Goal: Task Accomplishment & Management: Complete application form

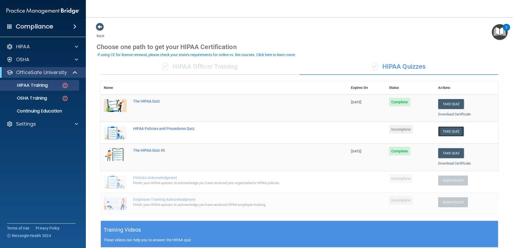
click at [269, 129] on button "Take Quiz" at bounding box center [451, 131] width 26 height 10
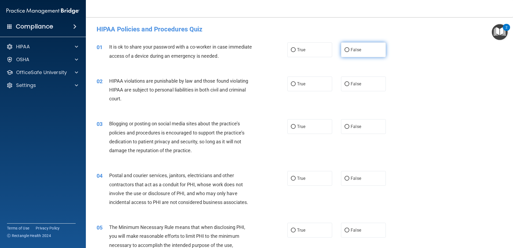
click at [269, 52] on label "False" at bounding box center [363, 49] width 45 height 15
click at [269, 52] on input "False" at bounding box center [347, 50] width 5 height 4
radio input "true"
click at [269, 81] on label "True" at bounding box center [310, 84] width 45 height 15
click at [269, 82] on input "True" at bounding box center [293, 84] width 5 height 4
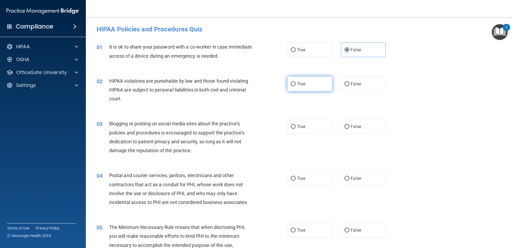
radio input "true"
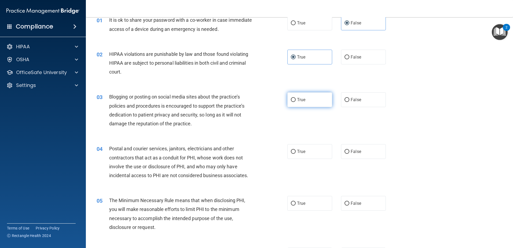
click at [269, 101] on label "True" at bounding box center [310, 99] width 45 height 15
click at [269, 101] on input "True" at bounding box center [293, 100] width 5 height 4
radio input "true"
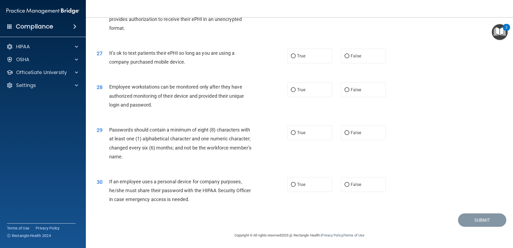
scroll to position [1100, 0]
click at [269, 148] on label "False" at bounding box center [363, 184] width 45 height 15
click at [269, 148] on input "False" at bounding box center [347, 185] width 5 height 4
radio input "true"
click at [269, 135] on span "True" at bounding box center [301, 132] width 8 height 5
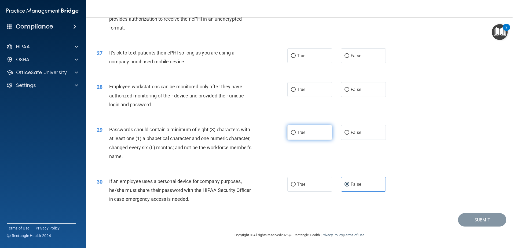
click at [269, 135] on input "True" at bounding box center [293, 133] width 5 height 4
radio input "true"
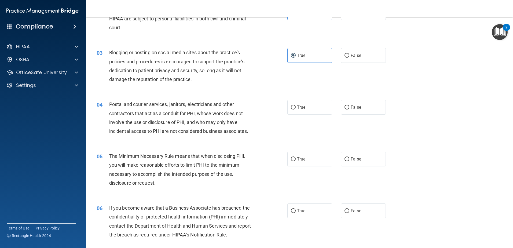
scroll to position [81, 0]
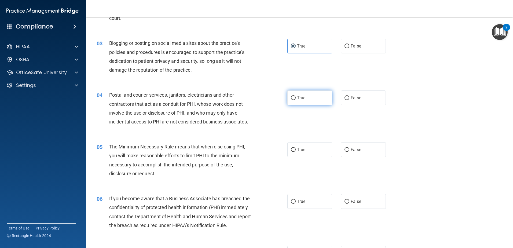
click at [269, 100] on label "True" at bounding box center [310, 97] width 45 height 15
click at [269, 100] on input "True" at bounding box center [293, 98] width 5 height 4
radio input "true"
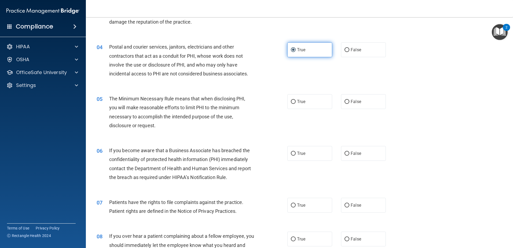
scroll to position [134, 0]
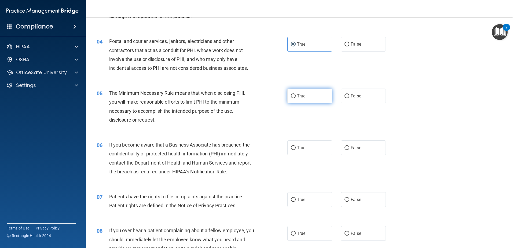
click at [269, 94] on span "True" at bounding box center [301, 95] width 8 height 5
click at [269, 94] on input "True" at bounding box center [293, 96] width 5 height 4
radio input "true"
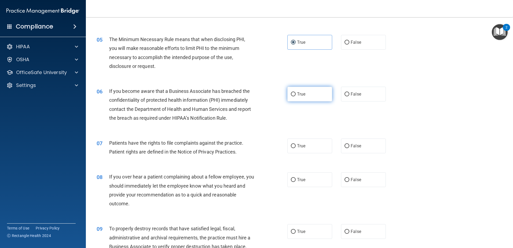
click at [269, 96] on label "True" at bounding box center [310, 94] width 45 height 15
click at [269, 96] on input "True" at bounding box center [293, 94] width 5 height 4
radio input "true"
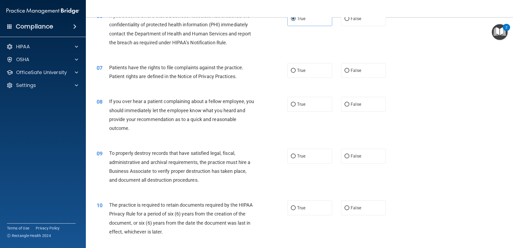
scroll to position [268, 0]
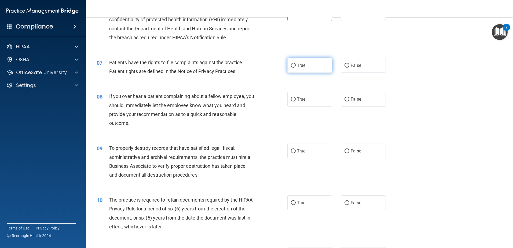
click at [269, 69] on label "True" at bounding box center [310, 65] width 45 height 15
click at [269, 68] on input "True" at bounding box center [293, 66] width 5 height 4
radio input "true"
click at [269, 100] on label "True" at bounding box center [310, 99] width 45 height 15
click at [269, 100] on input "True" at bounding box center [293, 99] width 5 height 4
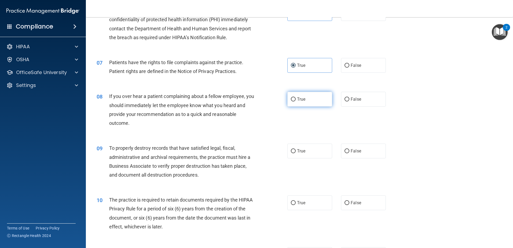
radio input "true"
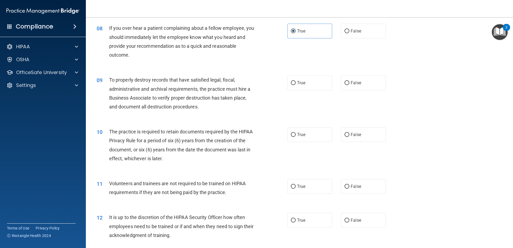
scroll to position [349, 0]
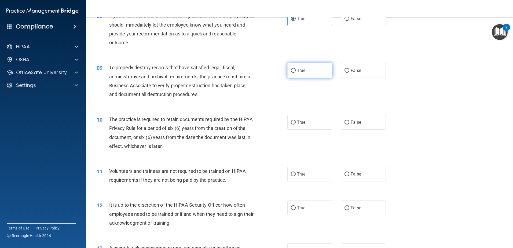
click at [269, 70] on label "True" at bounding box center [310, 70] width 45 height 15
click at [269, 70] on input "True" at bounding box center [293, 71] width 5 height 4
radio input "true"
click at [269, 124] on label "True" at bounding box center [310, 122] width 45 height 15
click at [269, 124] on input "True" at bounding box center [293, 123] width 5 height 4
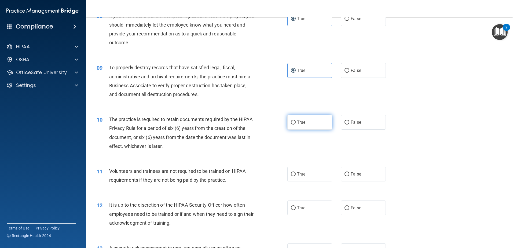
radio input "true"
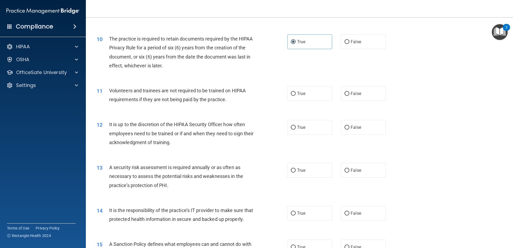
scroll to position [456, 0]
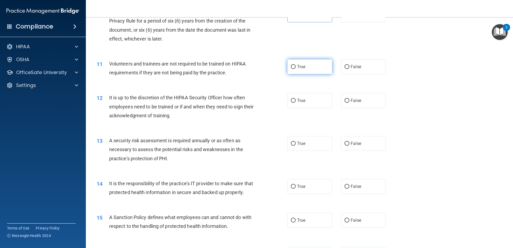
click at [269, 72] on label "True" at bounding box center [310, 66] width 45 height 15
click at [269, 69] on input "True" at bounding box center [293, 67] width 5 height 4
radio input "true"
click at [269, 67] on label "False" at bounding box center [363, 66] width 45 height 15
click at [269, 67] on input "False" at bounding box center [347, 67] width 5 height 4
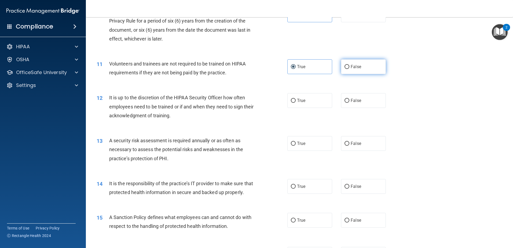
radio input "true"
radio input "false"
click at [269, 102] on span "False" at bounding box center [356, 100] width 10 height 5
click at [269, 102] on input "False" at bounding box center [347, 101] width 5 height 4
radio input "true"
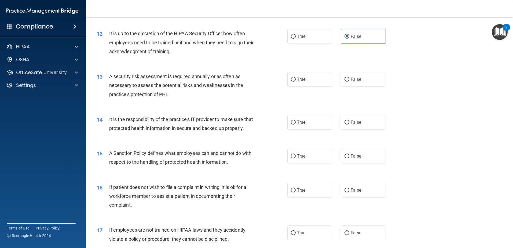
scroll to position [537, 0]
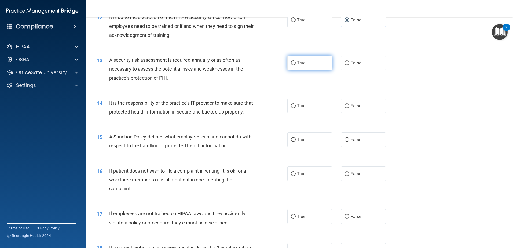
click at [269, 65] on label "True" at bounding box center [310, 63] width 45 height 15
click at [269, 65] on input "True" at bounding box center [293, 63] width 5 height 4
radio input "true"
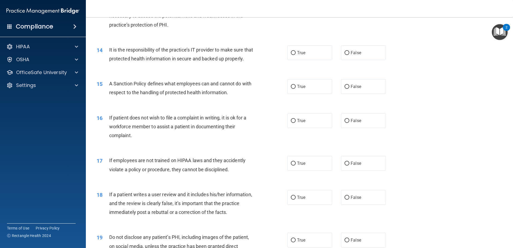
scroll to position [591, 0]
click at [269, 55] on label "True" at bounding box center [310, 52] width 45 height 15
click at [269, 54] on input "True" at bounding box center [293, 52] width 5 height 4
radio input "true"
click at [269, 93] on label "True" at bounding box center [310, 86] width 45 height 15
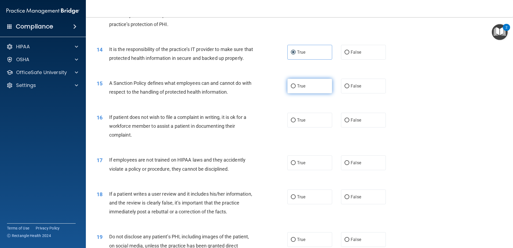
click at [269, 88] on input "True" at bounding box center [293, 86] width 5 height 4
radio input "true"
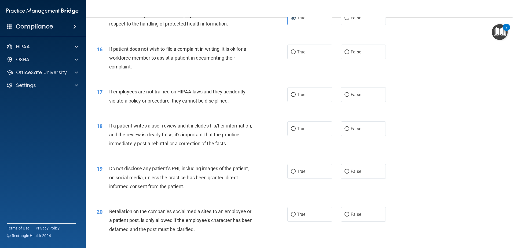
scroll to position [671, 0]
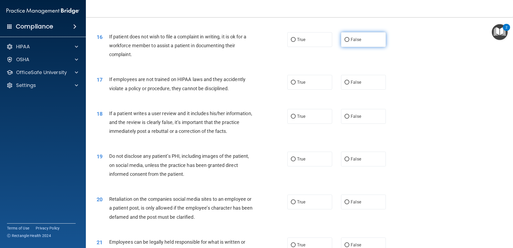
click at [269, 42] on span "False" at bounding box center [356, 39] width 10 height 5
click at [269, 42] on input "False" at bounding box center [347, 40] width 5 height 4
radio input "true"
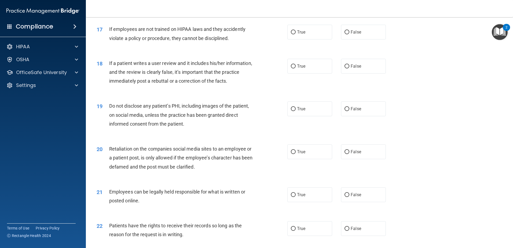
scroll to position [725, 0]
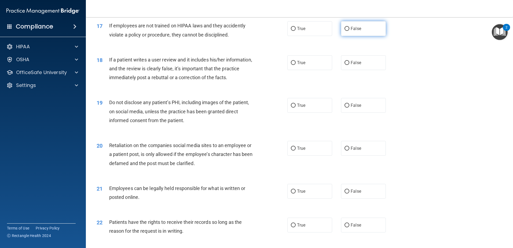
click at [269, 36] on label "False" at bounding box center [363, 28] width 45 height 15
click at [269, 31] on input "False" at bounding box center [347, 29] width 5 height 4
radio input "true"
click at [269, 34] on label "True" at bounding box center [310, 28] width 45 height 15
click at [269, 31] on input "True" at bounding box center [293, 29] width 5 height 4
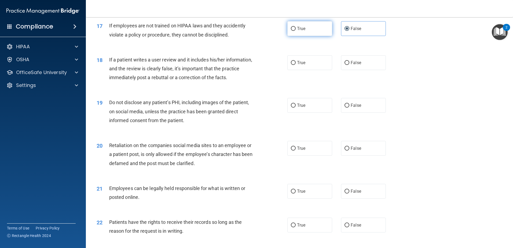
radio input "true"
click at [269, 36] on label "False" at bounding box center [363, 28] width 45 height 15
click at [269, 31] on input "False" at bounding box center [347, 29] width 5 height 4
radio input "true"
radio input "false"
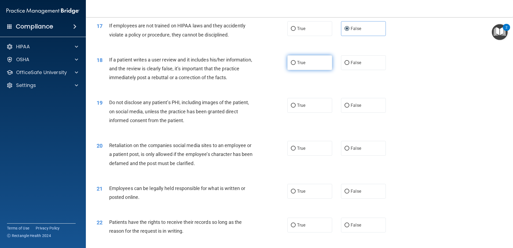
click at [269, 65] on span "True" at bounding box center [301, 62] width 8 height 5
click at [269, 65] on input "True" at bounding box center [293, 63] width 5 height 4
radio input "true"
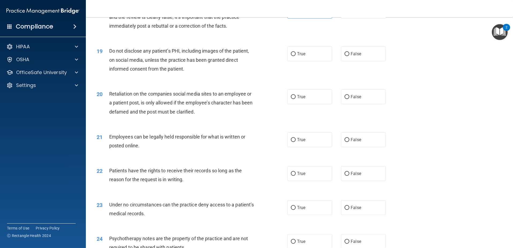
scroll to position [779, 0]
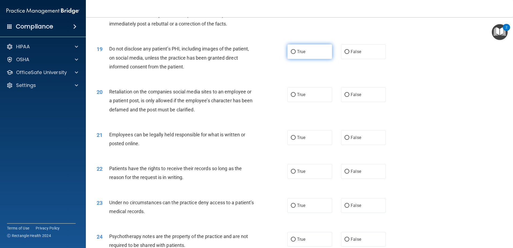
click at [269, 59] on label "True" at bounding box center [310, 51] width 45 height 15
click at [269, 54] on input "True" at bounding box center [293, 52] width 5 height 4
radio input "true"
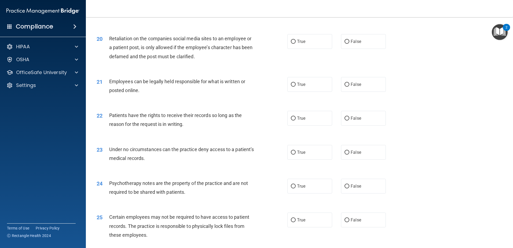
scroll to position [832, 0]
click at [269, 48] on label "True" at bounding box center [310, 41] width 45 height 15
click at [269, 43] on input "True" at bounding box center [293, 41] width 5 height 4
radio input "true"
click at [269, 91] on label "True" at bounding box center [310, 84] width 45 height 15
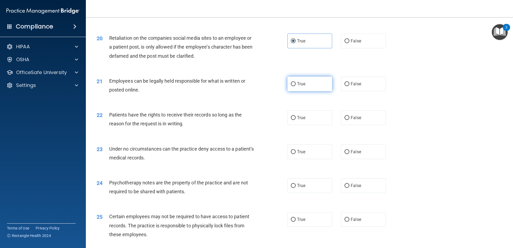
click at [269, 86] on input "True" at bounding box center [293, 84] width 5 height 4
radio input "true"
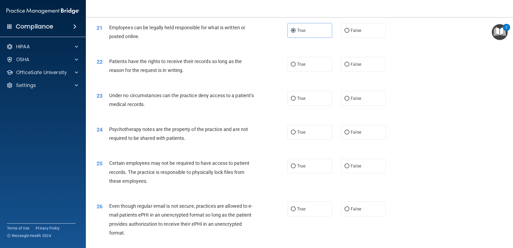
scroll to position [886, 0]
click at [269, 71] on label "False" at bounding box center [363, 64] width 45 height 15
click at [269, 66] on input "False" at bounding box center [347, 64] width 5 height 4
radio input "true"
click at [269, 106] on label "True" at bounding box center [310, 98] width 45 height 15
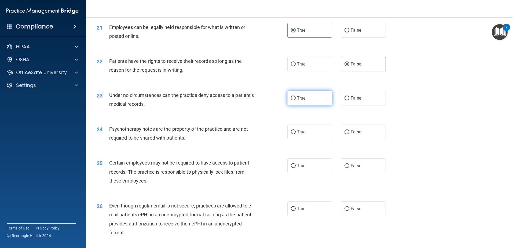
click at [269, 100] on input "True" at bounding box center [293, 98] width 5 height 4
radio input "true"
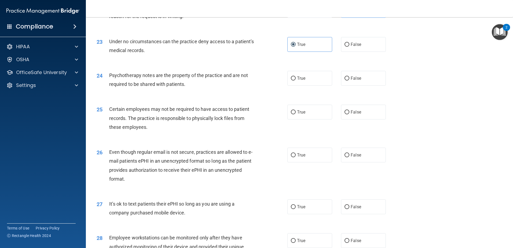
scroll to position [966, 0]
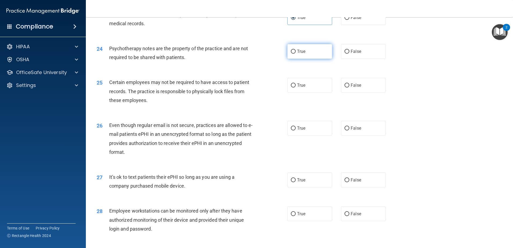
click at [269, 59] on label "True" at bounding box center [310, 51] width 45 height 15
click at [269, 54] on input "True" at bounding box center [293, 52] width 5 height 4
radio input "true"
click at [269, 88] on span "False" at bounding box center [356, 85] width 10 height 5
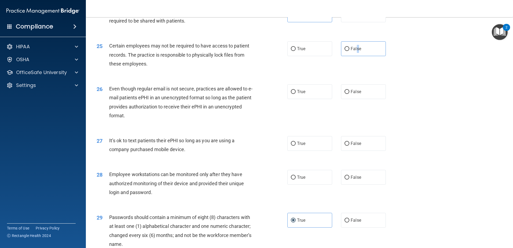
scroll to position [1020, 0]
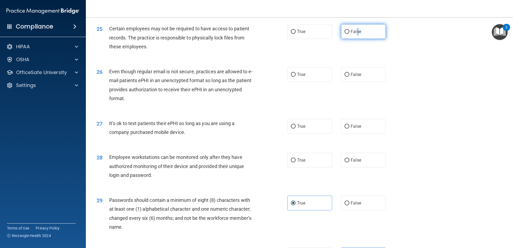
click at [269, 34] on input "False" at bounding box center [347, 32] width 5 height 4
radio input "true"
click at [269, 82] on label "True" at bounding box center [310, 74] width 45 height 15
click at [269, 77] on input "True" at bounding box center [293, 75] width 5 height 4
radio input "true"
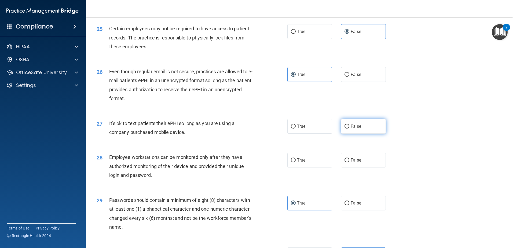
click at [269, 134] on label "False" at bounding box center [363, 126] width 45 height 15
click at [269, 129] on input "False" at bounding box center [347, 127] width 5 height 4
radio input "true"
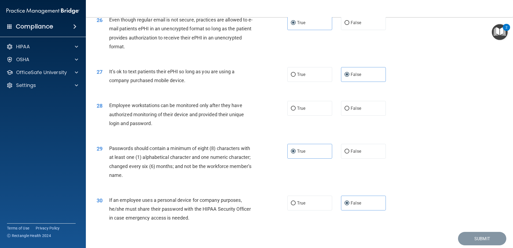
scroll to position [1074, 0]
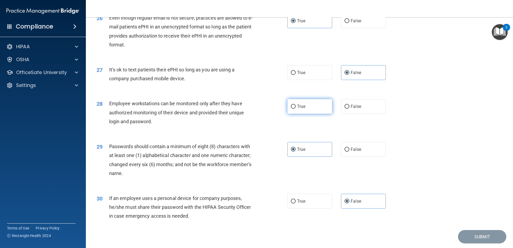
click at [269, 114] on label "True" at bounding box center [310, 106] width 45 height 15
click at [269, 109] on input "True" at bounding box center [293, 107] width 5 height 4
radio input "true"
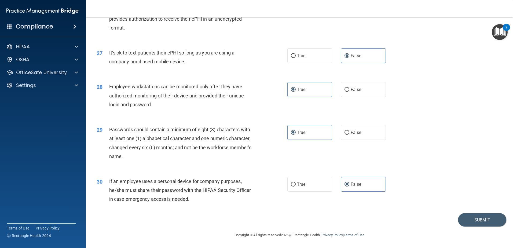
scroll to position [1100, 0]
click at [269, 148] on button "Submit" at bounding box center [482, 220] width 48 height 14
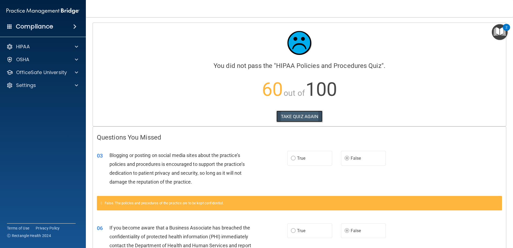
click at [269, 118] on button "TAKE QUIZ AGAIN" at bounding box center [300, 117] width 46 height 12
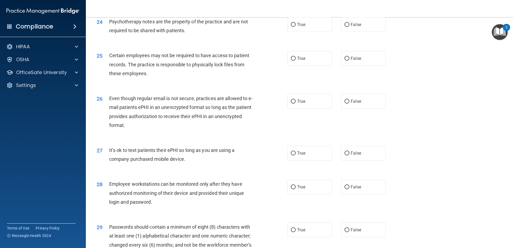
scroll to position [1100, 0]
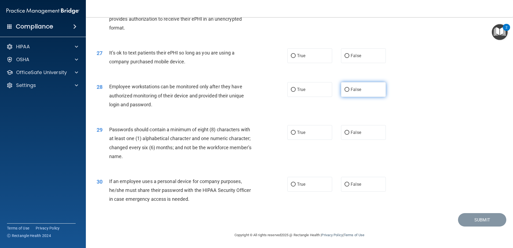
click at [269, 89] on span "False" at bounding box center [356, 89] width 10 height 5
click at [269, 89] on input "False" at bounding box center [347, 90] width 5 height 4
radio input "true"
click at [269, 135] on label "True" at bounding box center [310, 132] width 45 height 15
click at [269, 135] on input "True" at bounding box center [293, 133] width 5 height 4
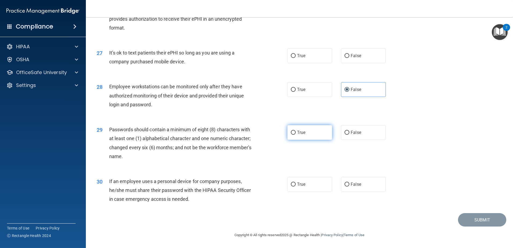
radio input "true"
click at [269, 148] on label "False" at bounding box center [363, 184] width 45 height 15
click at [269, 148] on input "False" at bounding box center [347, 185] width 5 height 4
radio input "true"
click at [269, 59] on label "False" at bounding box center [363, 55] width 45 height 15
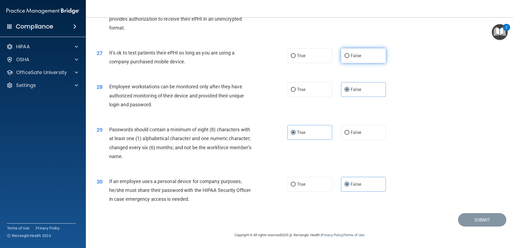
click at [269, 58] on input "False" at bounding box center [347, 56] width 5 height 4
radio input "true"
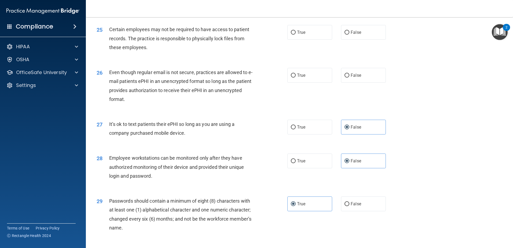
scroll to position [1019, 0]
click at [269, 83] on label "True" at bounding box center [310, 75] width 45 height 15
click at [269, 78] on input "True" at bounding box center [293, 76] width 5 height 4
radio input "true"
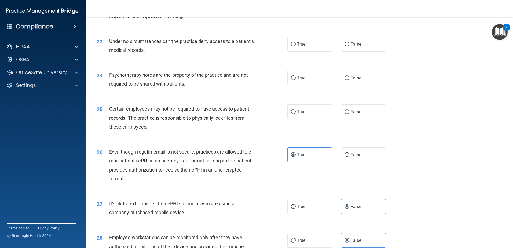
scroll to position [939, 0]
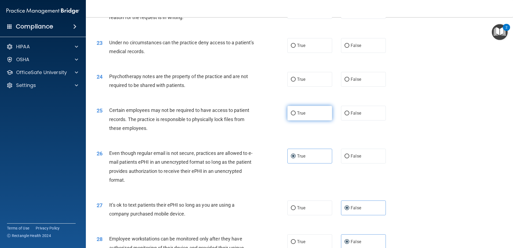
click at [269, 115] on input "True" at bounding box center [293, 113] width 5 height 4
radio input "true"
click at [269, 87] on label "True" at bounding box center [310, 79] width 45 height 15
click at [269, 82] on input "True" at bounding box center [293, 80] width 5 height 4
radio input "true"
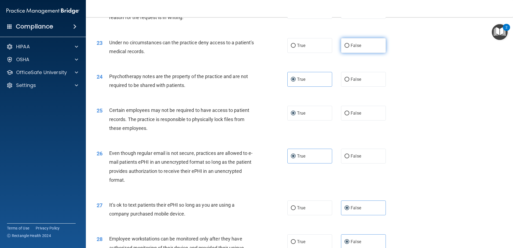
click at [269, 53] on label "False" at bounding box center [363, 45] width 45 height 15
click at [269, 48] on input "False" at bounding box center [347, 46] width 5 height 4
radio input "true"
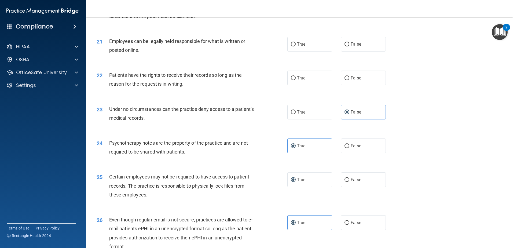
scroll to position [858, 0]
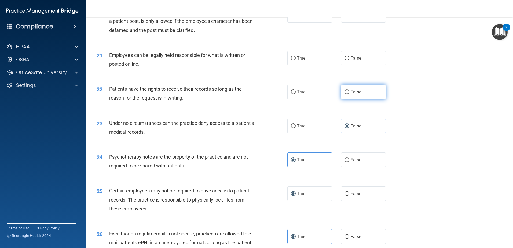
click at [269, 94] on span "False" at bounding box center [356, 91] width 10 height 5
click at [269, 94] on input "False" at bounding box center [347, 92] width 5 height 4
radio input "true"
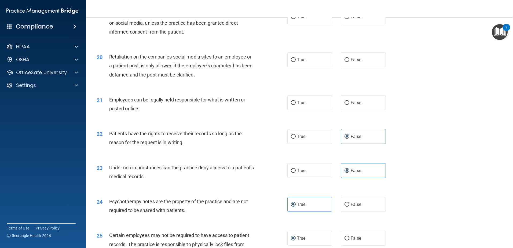
scroll to position [804, 0]
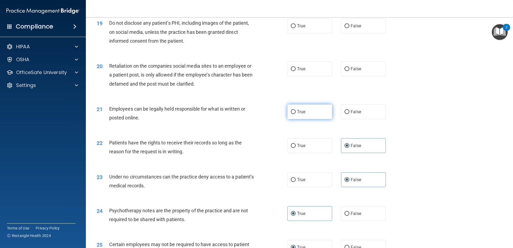
click at [269, 119] on label "True" at bounding box center [310, 111] width 45 height 15
click at [269, 114] on input "True" at bounding box center [293, 112] width 5 height 4
radio input "true"
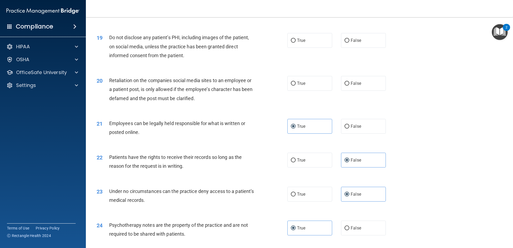
scroll to position [777, 0]
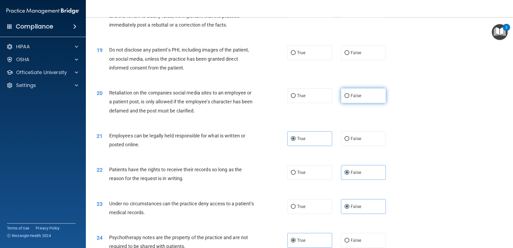
click at [269, 98] on span "False" at bounding box center [356, 95] width 10 height 5
click at [269, 98] on input "False" at bounding box center [347, 96] width 5 height 4
radio input "true"
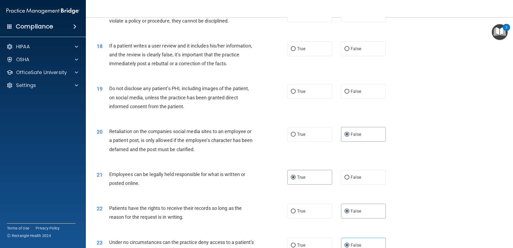
scroll to position [724, 0]
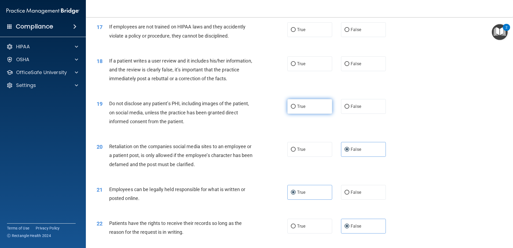
click at [269, 114] on label "True" at bounding box center [310, 106] width 45 height 15
click at [269, 109] on input "True" at bounding box center [293, 107] width 5 height 4
radio input "true"
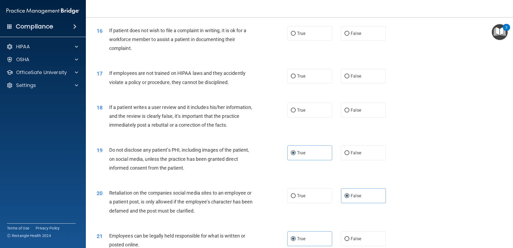
scroll to position [670, 0]
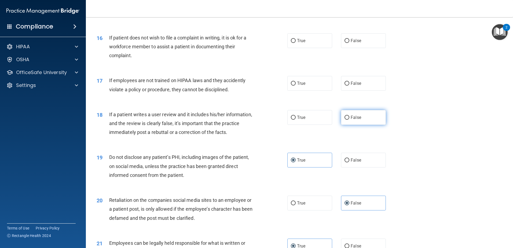
click at [269, 123] on label "False" at bounding box center [363, 117] width 45 height 15
click at [269, 120] on input "False" at bounding box center [347, 118] width 5 height 4
radio input "true"
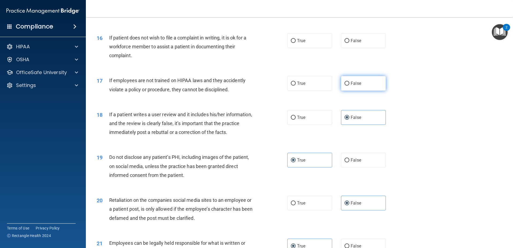
click at [269, 86] on span "False" at bounding box center [356, 83] width 10 height 5
click at [269, 86] on input "False" at bounding box center [347, 84] width 5 height 4
radio input "true"
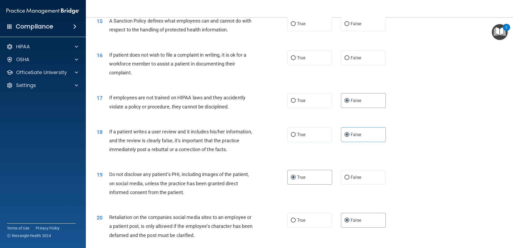
scroll to position [643, 0]
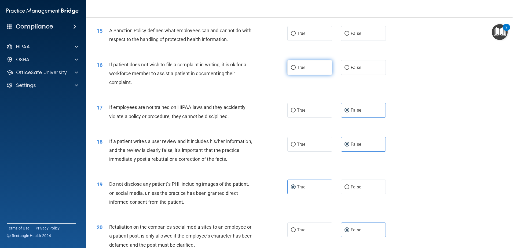
click at [269, 70] on input "True" at bounding box center [293, 68] width 5 height 4
radio input "true"
click at [269, 41] on label "False" at bounding box center [363, 33] width 45 height 15
click at [269, 36] on input "False" at bounding box center [347, 34] width 5 height 4
radio input "true"
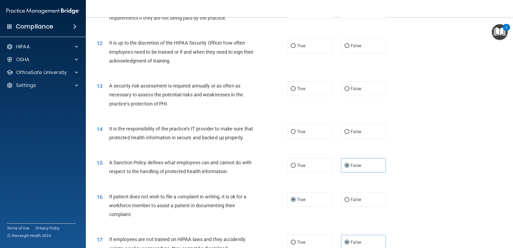
scroll to position [509, 0]
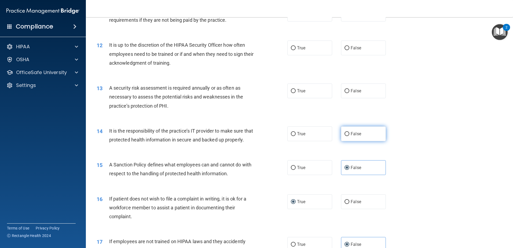
click at [269, 134] on input "False" at bounding box center [347, 134] width 5 height 4
radio input "true"
click at [269, 92] on label "True" at bounding box center [310, 90] width 45 height 15
click at [269, 92] on input "True" at bounding box center [293, 91] width 5 height 4
radio input "true"
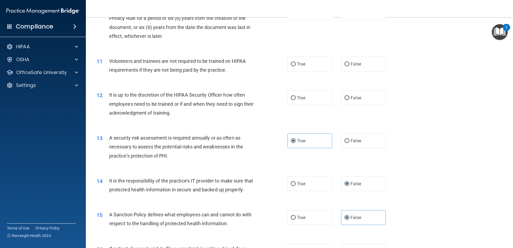
scroll to position [455, 0]
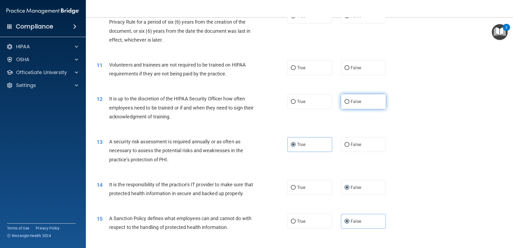
click at [269, 100] on span "False" at bounding box center [356, 101] width 10 height 5
click at [269, 100] on input "False" at bounding box center [347, 102] width 5 height 4
radio input "true"
click at [269, 69] on span "False" at bounding box center [356, 67] width 10 height 5
click at [269, 69] on input "False" at bounding box center [347, 68] width 5 height 4
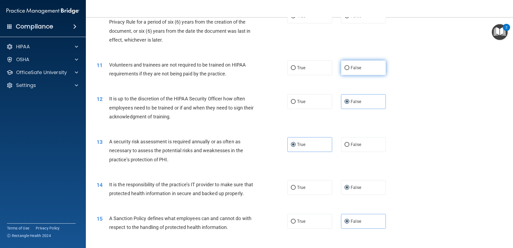
radio input "true"
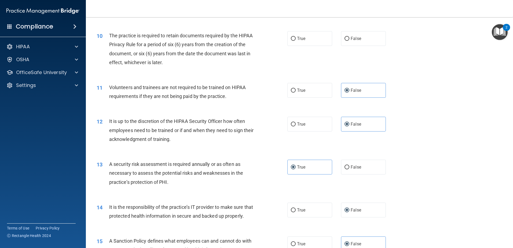
scroll to position [402, 0]
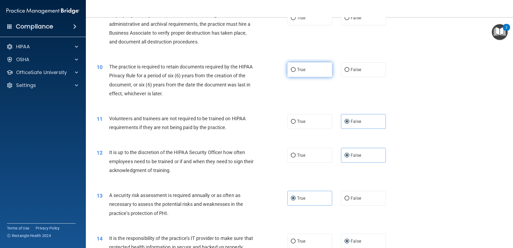
click at [269, 71] on label "True" at bounding box center [310, 69] width 45 height 15
click at [269, 71] on input "True" at bounding box center [293, 70] width 5 height 4
radio input "true"
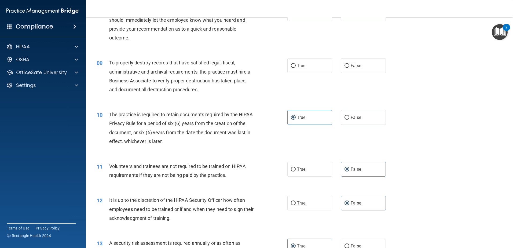
scroll to position [321, 0]
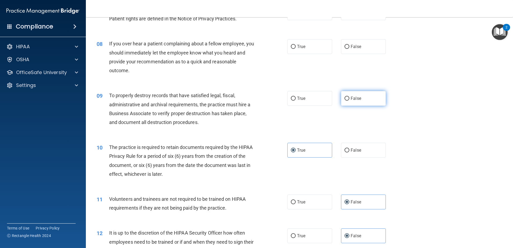
click at [269, 97] on span "False" at bounding box center [356, 98] width 10 height 5
click at [269, 97] on input "False" at bounding box center [347, 99] width 5 height 4
radio input "true"
click at [269, 47] on input "False" at bounding box center [347, 47] width 5 height 4
radio input "true"
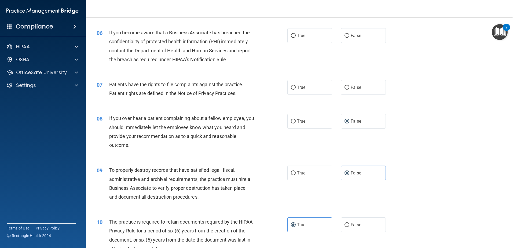
scroll to position [241, 0]
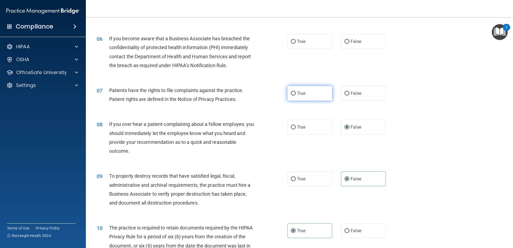
click at [269, 94] on label "True" at bounding box center [310, 93] width 45 height 15
click at [269, 94] on input "True" at bounding box center [293, 94] width 5 height 4
radio input "true"
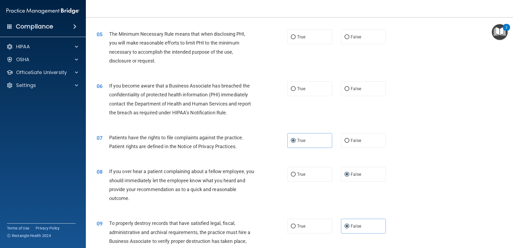
scroll to position [187, 0]
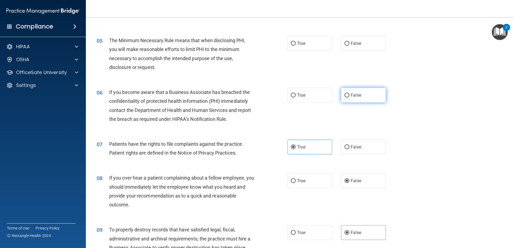
click at [269, 92] on label "False" at bounding box center [363, 95] width 45 height 15
click at [269, 93] on input "False" at bounding box center [347, 95] width 5 height 4
radio input "true"
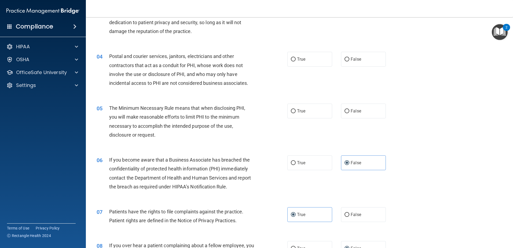
scroll to position [106, 0]
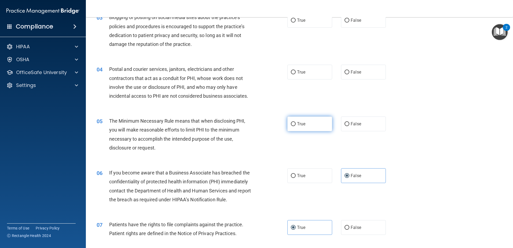
click at [269, 125] on label "True" at bounding box center [310, 124] width 45 height 15
click at [269, 125] on input "True" at bounding box center [293, 124] width 5 height 4
radio input "true"
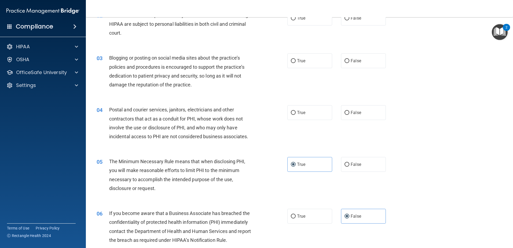
scroll to position [53, 0]
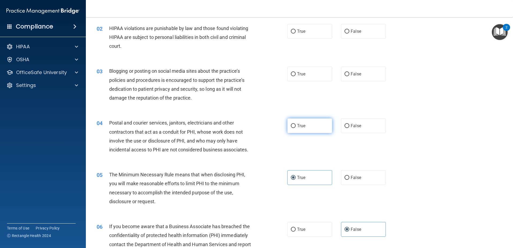
click at [269, 128] on label "True" at bounding box center [310, 125] width 45 height 15
click at [269, 128] on input "True" at bounding box center [293, 126] width 5 height 4
radio input "true"
click at [269, 76] on span "False" at bounding box center [356, 73] width 10 height 5
click at [269, 76] on input "False" at bounding box center [347, 74] width 5 height 4
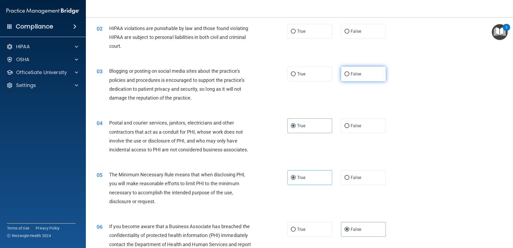
radio input "true"
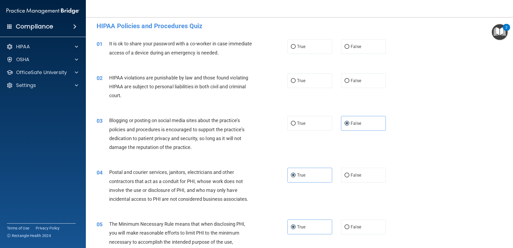
scroll to position [0, 0]
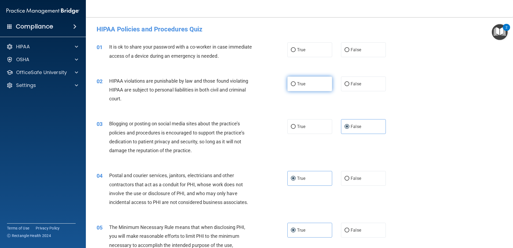
drag, startPoint x: 305, startPoint y: 85, endPoint x: 300, endPoint y: 85, distance: 4.3
click at [269, 85] on label "True" at bounding box center [310, 84] width 45 height 15
click at [269, 85] on input "True" at bounding box center [293, 84] width 5 height 4
radio input "true"
click at [269, 50] on label "False" at bounding box center [363, 49] width 45 height 15
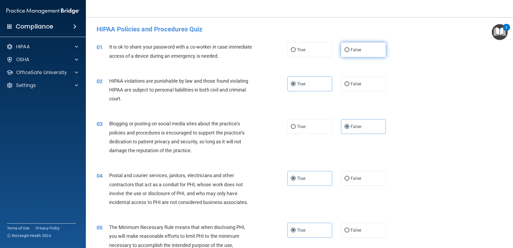
click at [269, 50] on input "False" at bounding box center [347, 50] width 5 height 4
radio input "true"
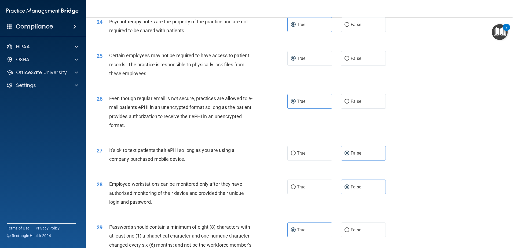
scroll to position [1100, 0]
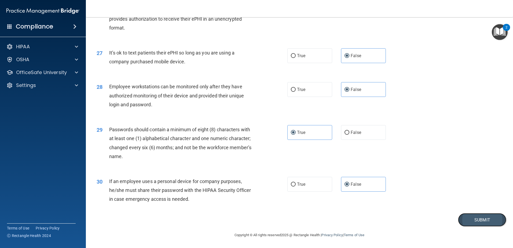
click at [269, 148] on button "Submit" at bounding box center [482, 220] width 48 height 14
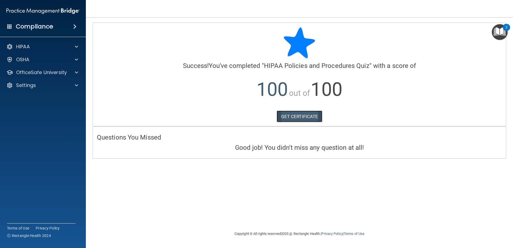
click at [269, 117] on link "GET CERTIFICATE" at bounding box center [300, 117] width 46 height 12
click at [36, 50] on div "HIPAA" at bounding box center [43, 46] width 86 height 11
click at [34, 56] on div "OSHA" at bounding box center [43, 59] width 86 height 11
click at [76, 58] on span at bounding box center [76, 59] width 3 height 6
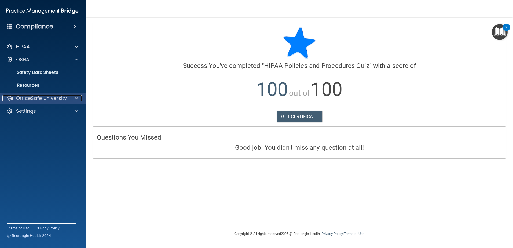
click at [55, 98] on p "OfficeSafe University" at bounding box center [41, 98] width 51 height 6
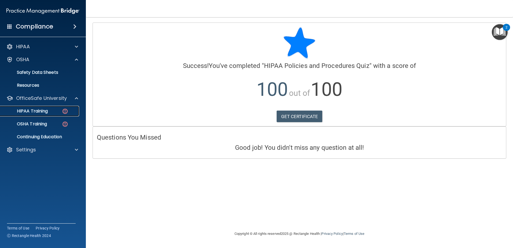
click at [48, 112] on p "HIPAA Training" at bounding box center [25, 110] width 44 height 5
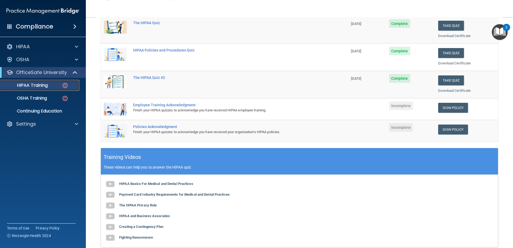
scroll to position [81, 0]
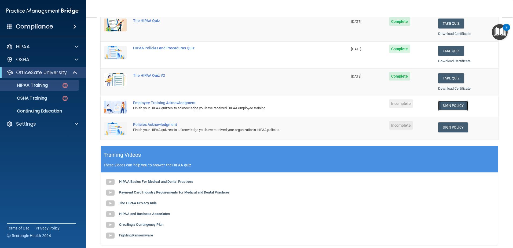
click at [269, 103] on link "Sign Policy" at bounding box center [453, 106] width 30 height 10
click at [269, 128] on link "Sign Policy" at bounding box center [453, 127] width 30 height 10
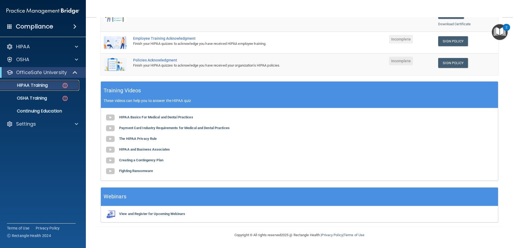
click at [47, 84] on p "HIPAA Training" at bounding box center [25, 85] width 44 height 5
click at [31, 97] on p "OSHA Training" at bounding box center [24, 98] width 43 height 5
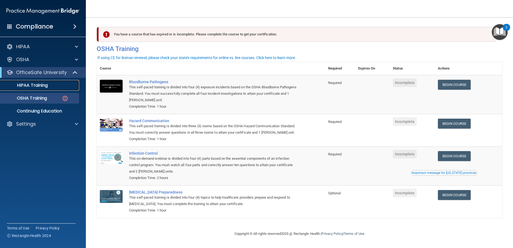
click at [34, 85] on p "HIPAA Training" at bounding box center [25, 85] width 44 height 5
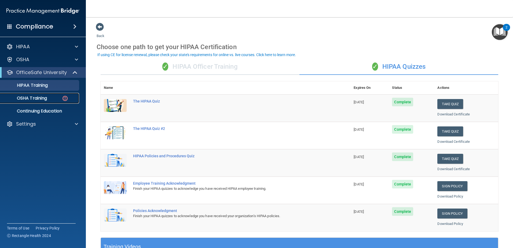
click at [29, 96] on p "OSHA Training" at bounding box center [24, 98] width 43 height 5
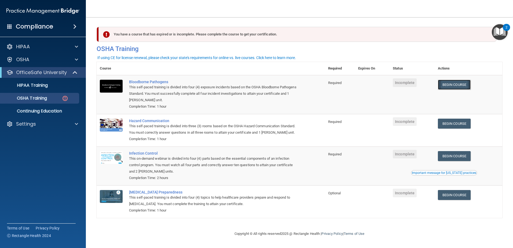
click at [269, 84] on link "Begin Course" at bounding box center [454, 85] width 33 height 10
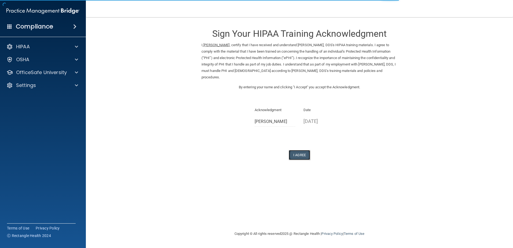
click at [299, 150] on button "I Agree" at bounding box center [299, 155] width 21 height 10
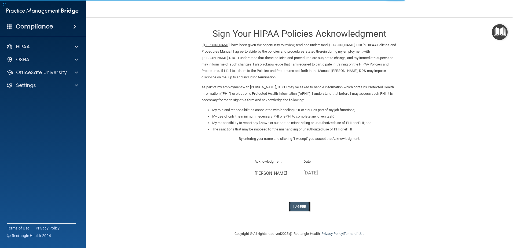
click at [300, 208] on button "I Agree" at bounding box center [299, 207] width 21 height 10
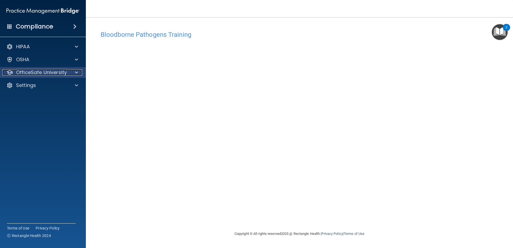
click at [41, 75] on p "OfficeSafe University" at bounding box center [41, 72] width 51 height 6
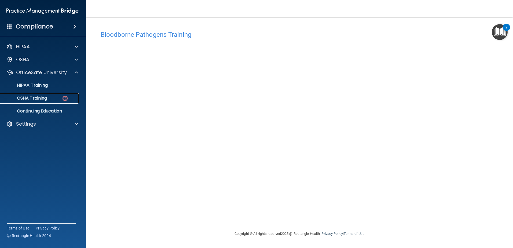
click at [39, 96] on p "OSHA Training" at bounding box center [24, 98] width 43 height 5
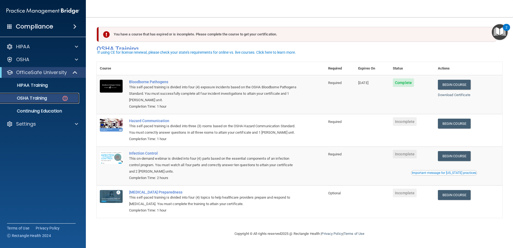
scroll to position [5, 0]
